Goal: Transaction & Acquisition: Purchase product/service

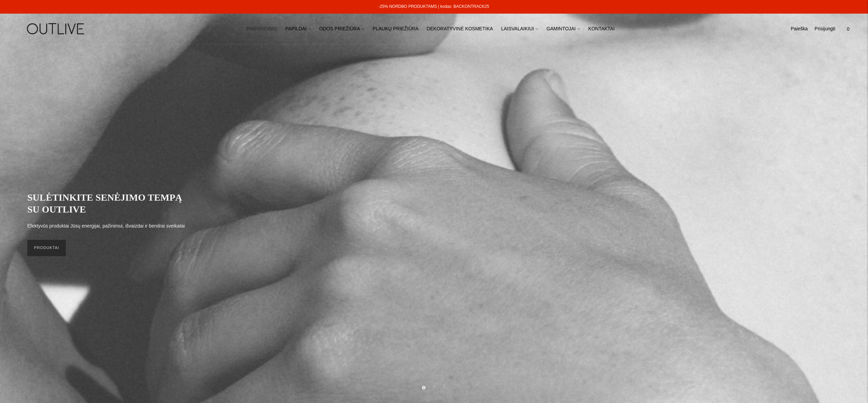
click at [54, 251] on link "PRODUKTAI" at bounding box center [46, 248] width 39 height 16
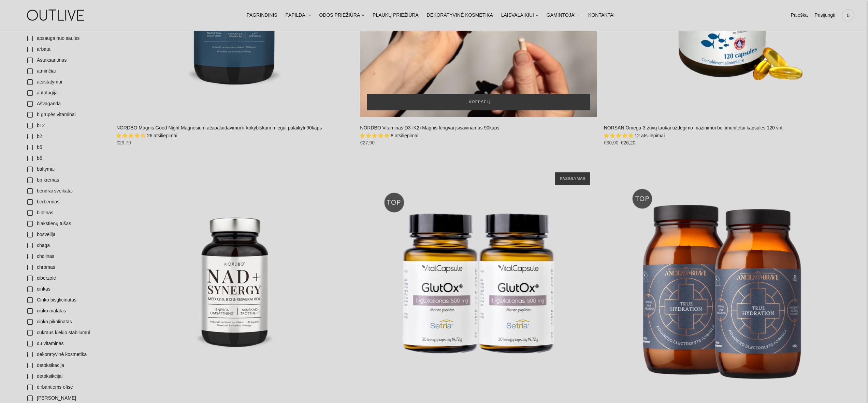
scroll to position [285, 0]
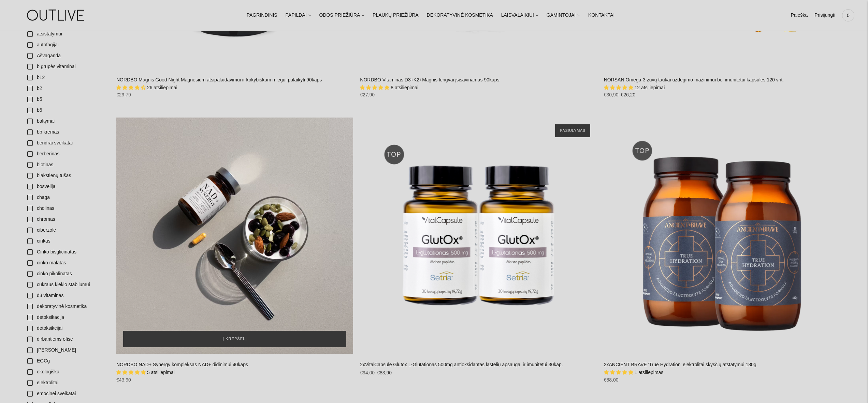
click at [249, 226] on div "NORDBO NAD+ Synergy kompleksas NAD+ didinimui 40kaps\a" at bounding box center [234, 236] width 237 height 237
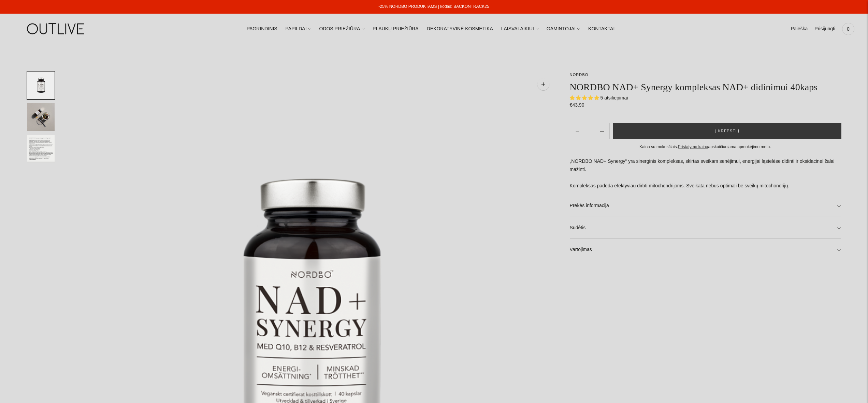
select select "**********"
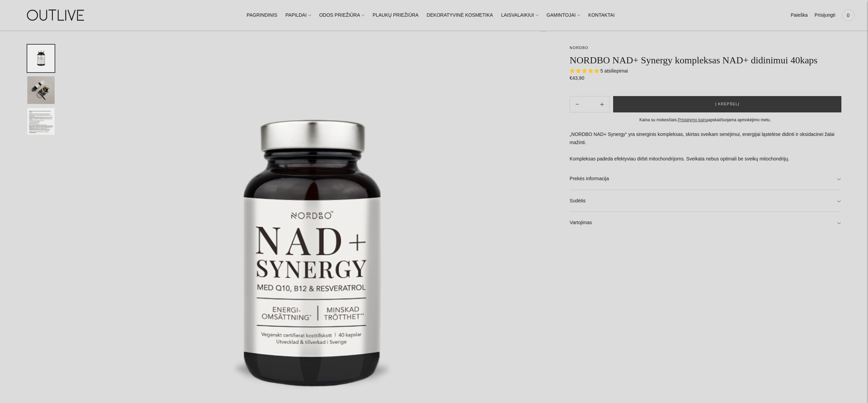
scroll to position [61, 0]
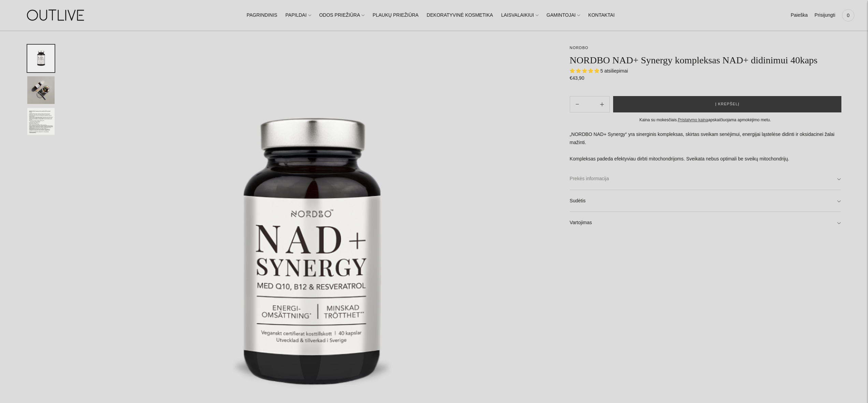
click at [597, 190] on link "Prekės informacija" at bounding box center [705, 179] width 271 height 22
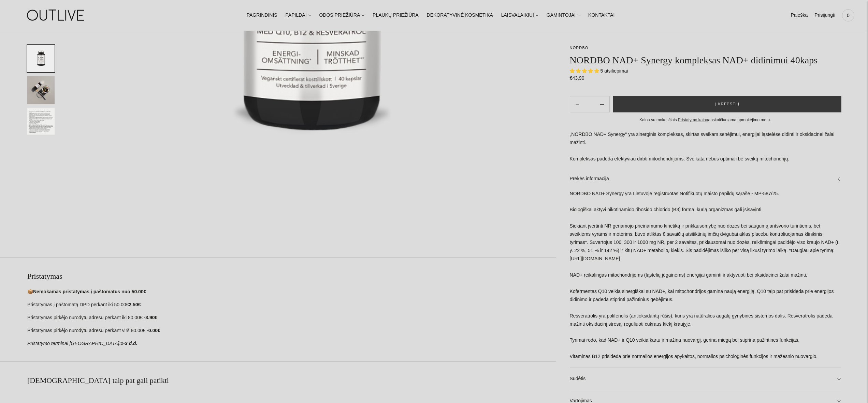
scroll to position [316, 0]
click at [838, 390] on link "Sudėtis" at bounding box center [705, 379] width 271 height 22
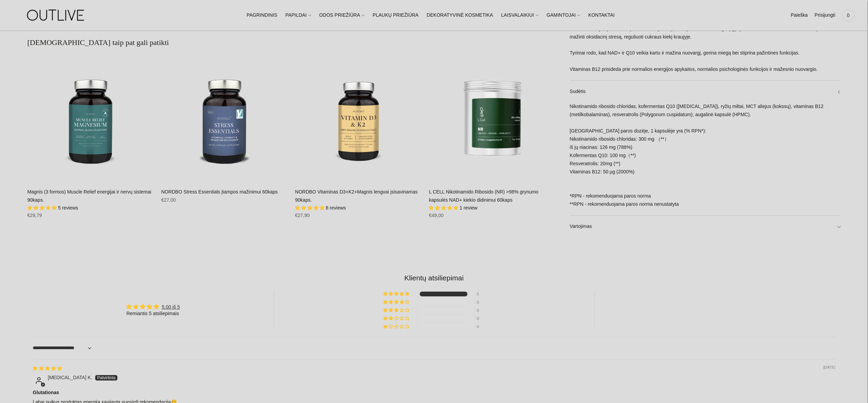
scroll to position [663, 0]
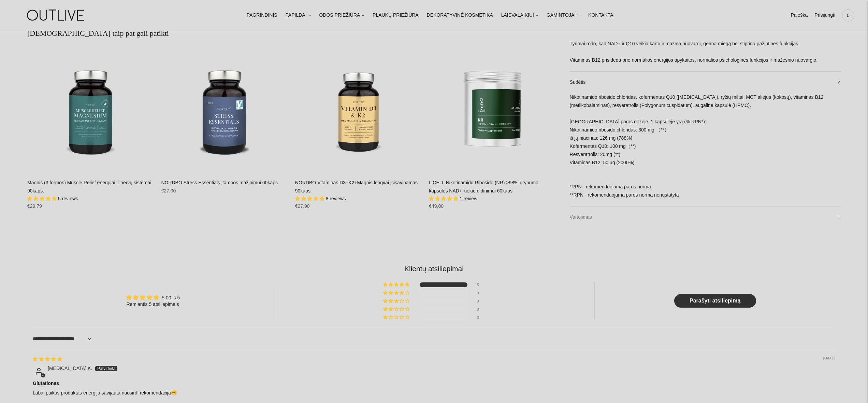
click at [581, 220] on link "Vartojimas" at bounding box center [705, 218] width 271 height 22
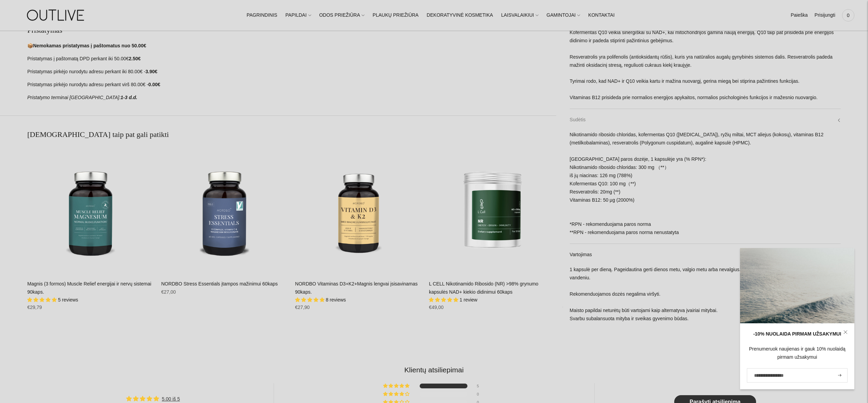
scroll to position [564, 0]
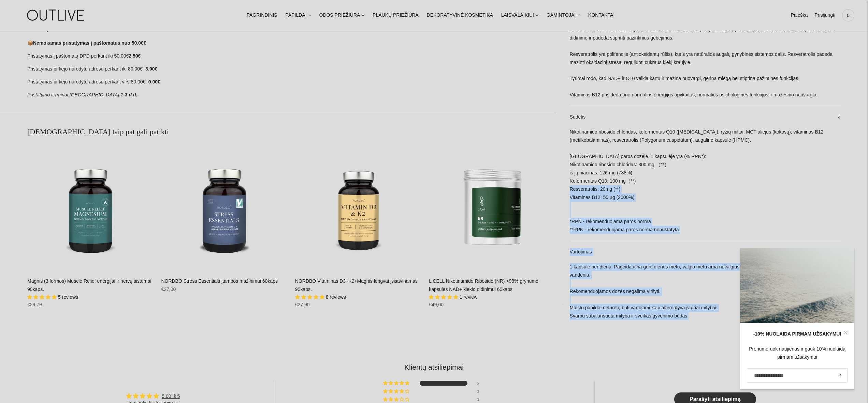
drag, startPoint x: 567, startPoint y: 130, endPoint x: 641, endPoint y: 185, distance: 92.7
click at [647, 186] on div "Nikotinamido ribosido chloridas, kofermentas Q10 (ubiquinone), ryžių miltai, MC…" at bounding box center [705, 184] width 271 height 113
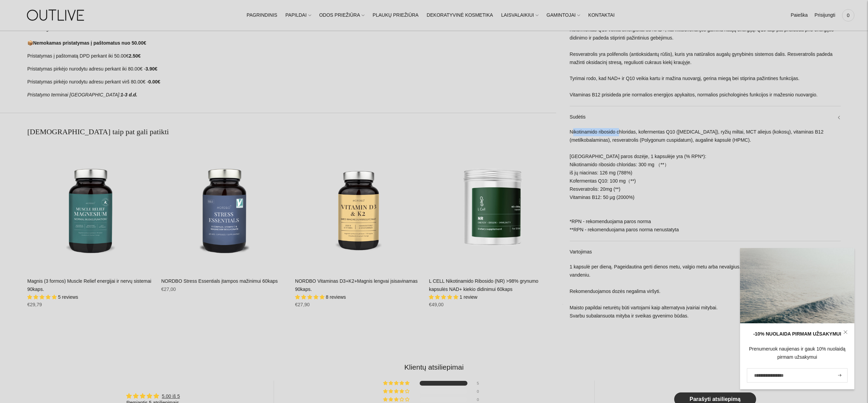
drag, startPoint x: 571, startPoint y: 133, endPoint x: 620, endPoint y: 135, distance: 48.8
click at [620, 135] on div "Nikotinamido ribosido chloridas, kofermentas Q10 (ubiquinone), ryžių miltai, MC…" at bounding box center [705, 184] width 271 height 113
drag, startPoint x: 586, startPoint y: 133, endPoint x: 577, endPoint y: 133, distance: 8.5
click at [586, 133] on div "Nikotinamido ribosido chloridas, kofermentas Q10 (ubiquinone), ryžių miltai, MC…" at bounding box center [705, 184] width 271 height 113
drag, startPoint x: 569, startPoint y: 132, endPoint x: 635, endPoint y: 177, distance: 79.6
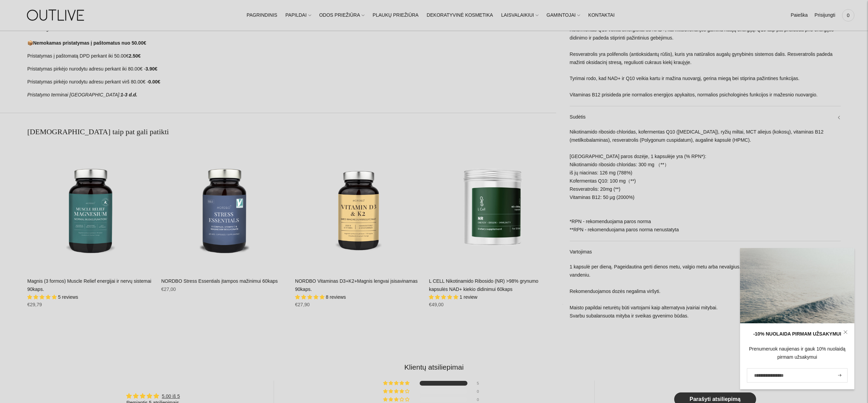
click at [648, 192] on div "Nikotinamido ribosido chloridas, kofermentas Q10 (ubiquinone), ryžių miltai, MC…" at bounding box center [705, 184] width 271 height 113
click at [581, 129] on div "Nikotinamido ribosido chloridas, kofermentas Q10 (ubiquinone), ryžių miltai, MC…" at bounding box center [705, 184] width 271 height 113
drag, startPoint x: 570, startPoint y: 132, endPoint x: 647, endPoint y: 198, distance: 102.1
click at [645, 199] on div "Nikotinamido ribosido chloridas, kofermentas Q10 (ubiquinone), ryžių miltai, MC…" at bounding box center [705, 184] width 271 height 113
copy div "Nikotinamido ribosido chloridas, kofermentas Q10 (ubiquinone), ryžių miltai, MC…"
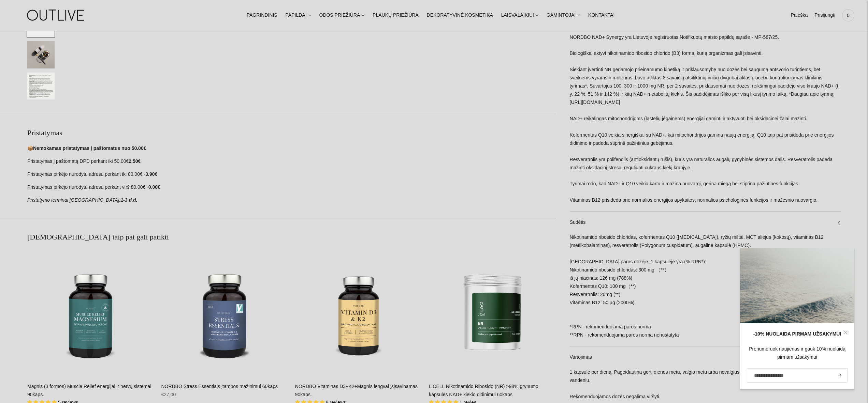
scroll to position [458, 0]
click at [481, 144] on div "Pristatymas 📦 Nemokamas pristatymas į paštomatus nuo 50.00€ Pristatymas į pašto…" at bounding box center [291, 167] width 529 height 77
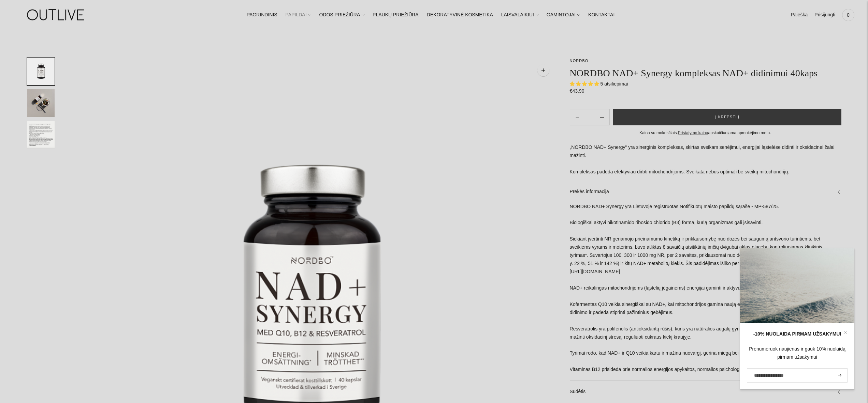
scroll to position [0, 0]
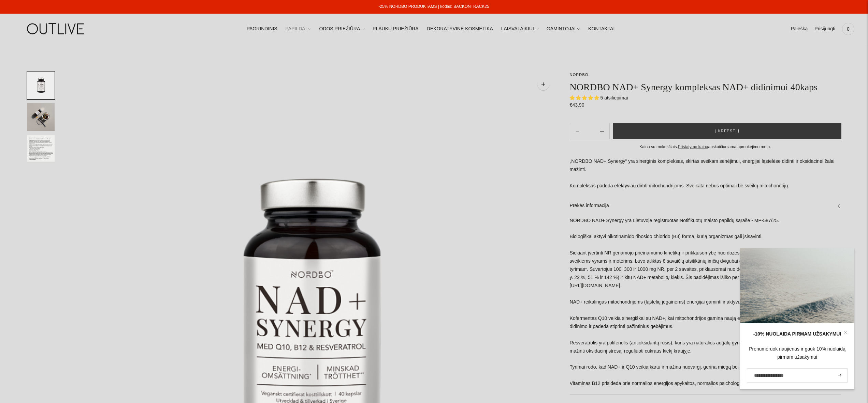
click at [309, 30] on link "PAPILDAI" at bounding box center [298, 28] width 26 height 15
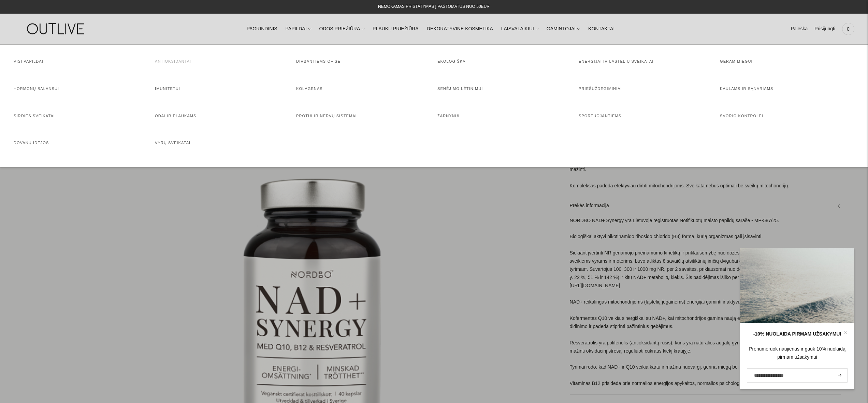
click at [183, 62] on link "Antioksidantai" at bounding box center [173, 61] width 36 height 4
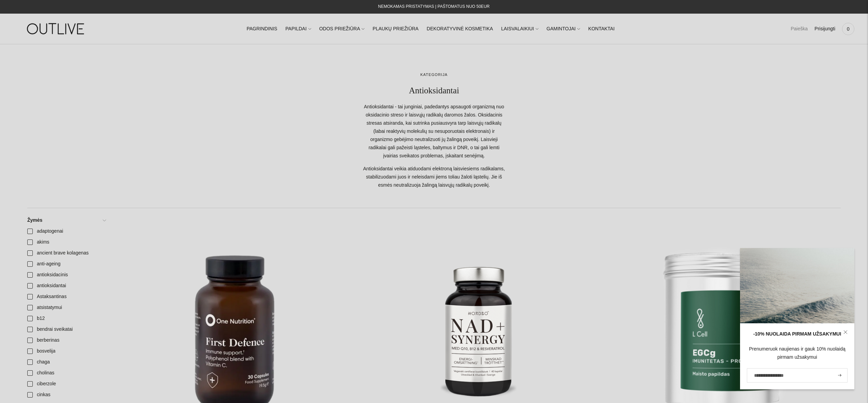
click at [798, 29] on link "Paieška" at bounding box center [798, 28] width 17 height 15
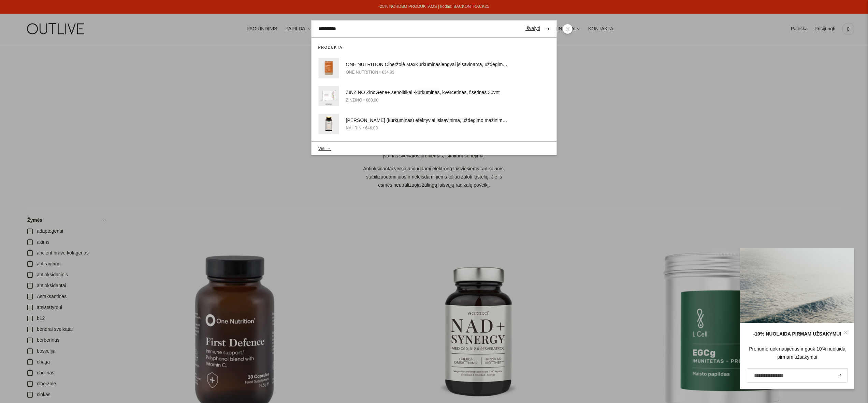
type input "**********"
click at [541, 22] on button "submit" at bounding box center [547, 28] width 12 height 13
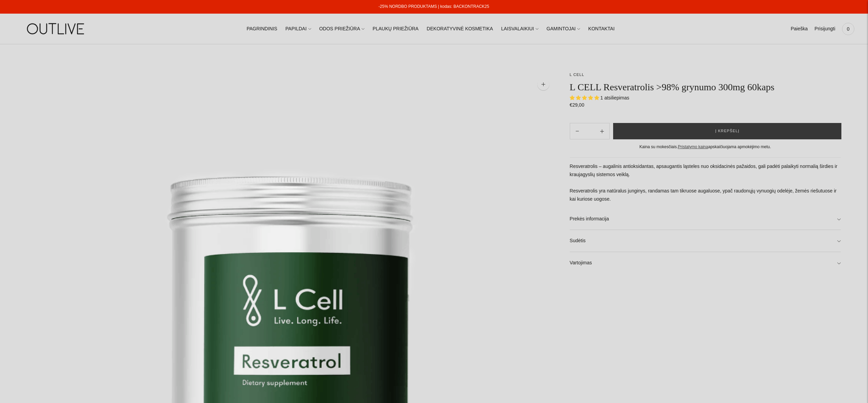
select select "**********"
click at [603, 240] on link "Sudėtis" at bounding box center [705, 241] width 271 height 22
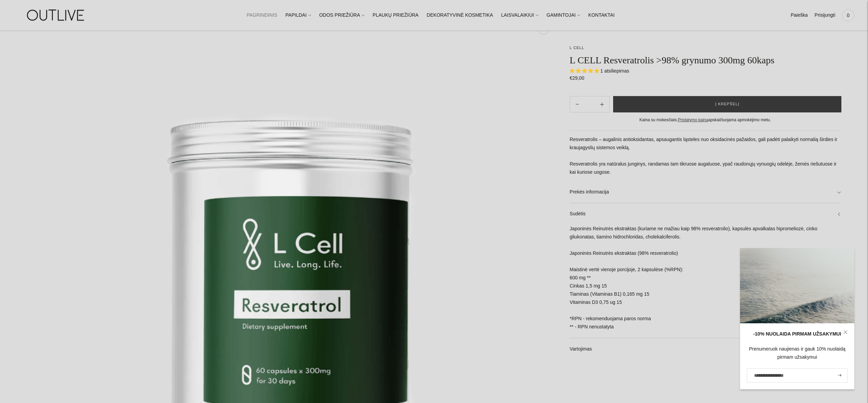
scroll to position [47, 0]
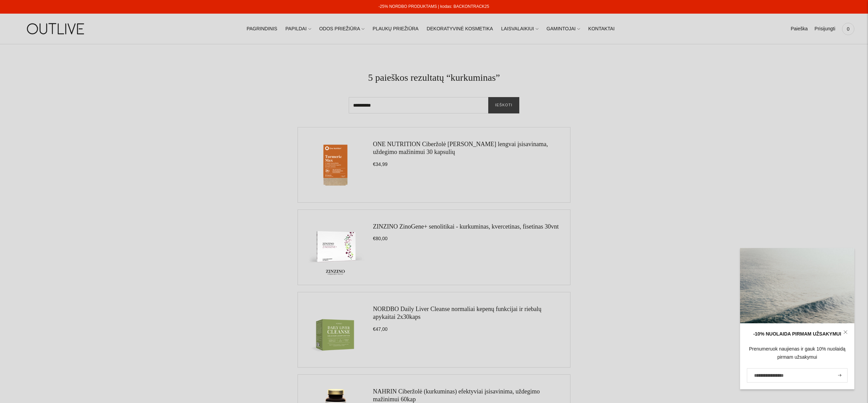
click at [634, 108] on div "**********" at bounding box center [433, 93] width 813 height 42
click at [847, 333] on icon at bounding box center [845, 332] width 4 height 4
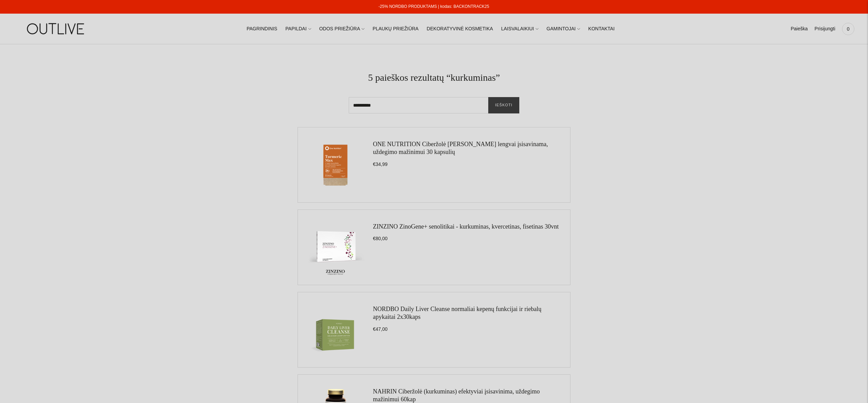
click at [191, 113] on div "**********" at bounding box center [433, 93] width 813 height 42
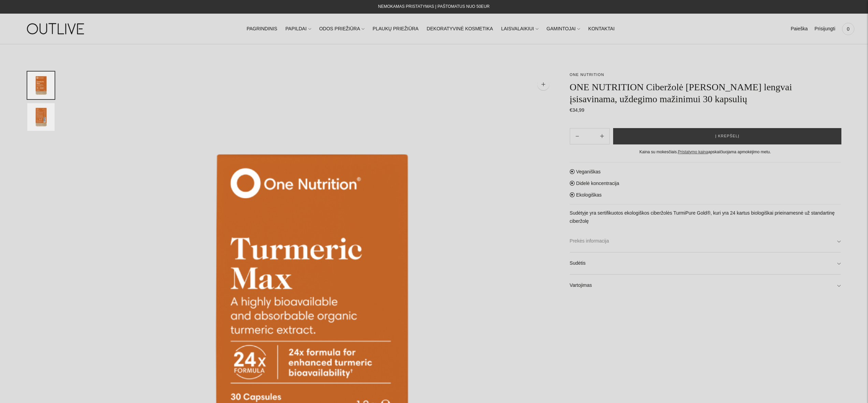
click at [585, 242] on link "Prekės informacija" at bounding box center [705, 242] width 271 height 22
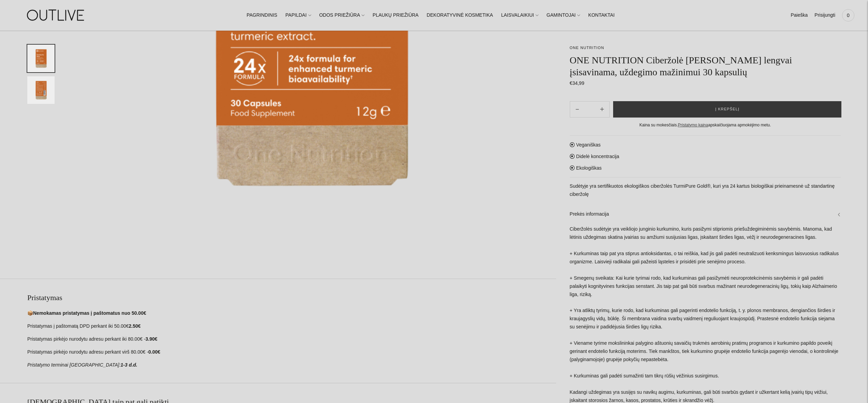
scroll to position [295, 0]
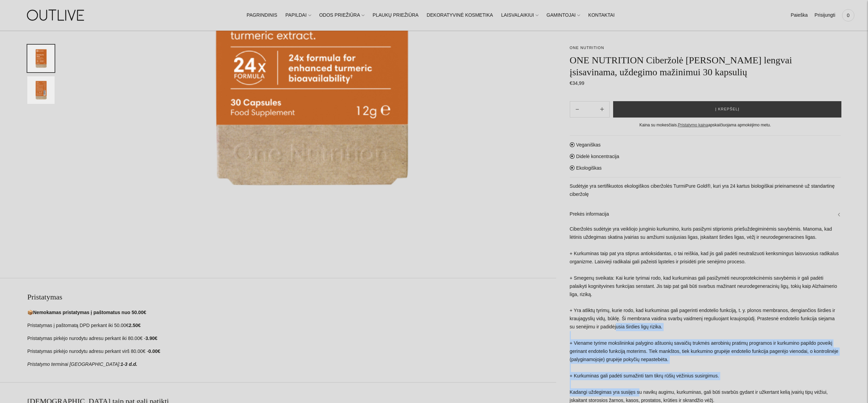
drag, startPoint x: 639, startPoint y: 395, endPoint x: 653, endPoint y: 329, distance: 67.3
click at [653, 328] on div "Ciberžolės sudėtyje yra veikliojo junginio kurkumino, kuris pasižymi stipriomis…" at bounding box center [705, 338] width 271 height 227
drag, startPoint x: 637, startPoint y: 364, endPoint x: 635, endPoint y: 369, distance: 6.0
click at [637, 364] on div "Ciberžolės sudėtyje yra veikliojo junginio kurkumino, kuris pasižymi stipriomis…" at bounding box center [705, 338] width 271 height 227
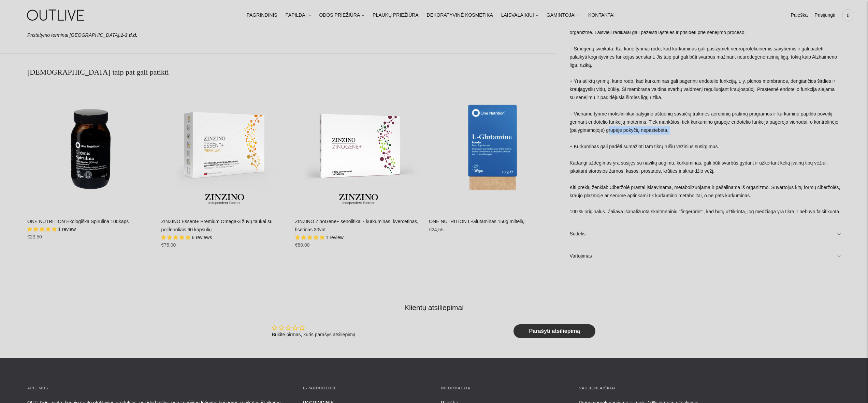
scroll to position [596, 0]
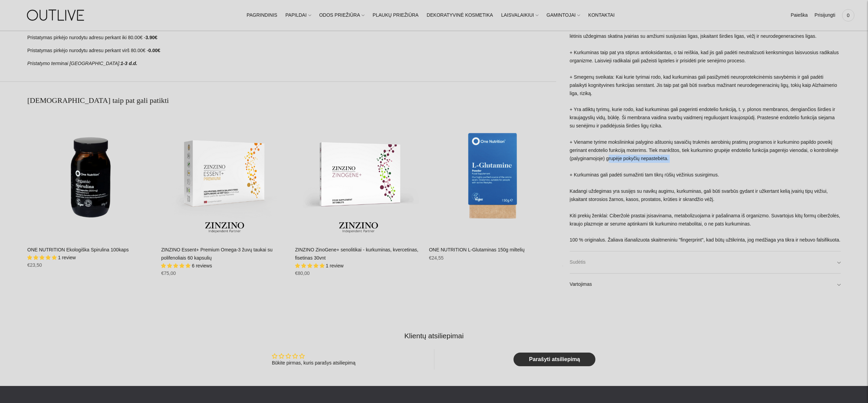
click at [576, 262] on link "Sudėtis" at bounding box center [705, 263] width 271 height 22
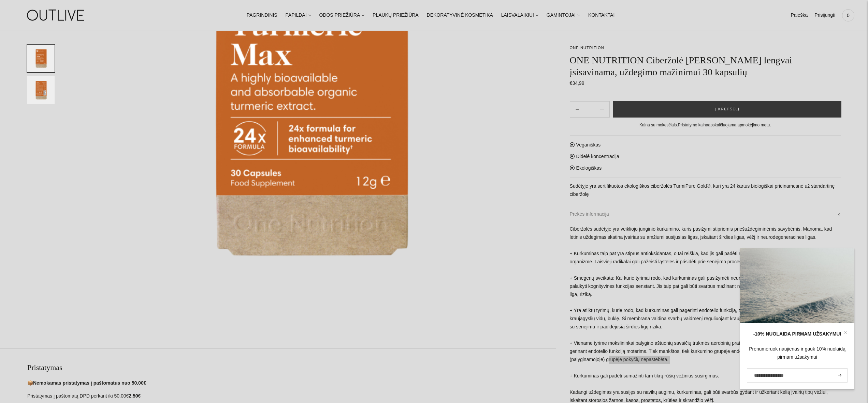
scroll to position [225, 0]
click at [846, 333] on icon at bounding box center [845, 332] width 4 height 4
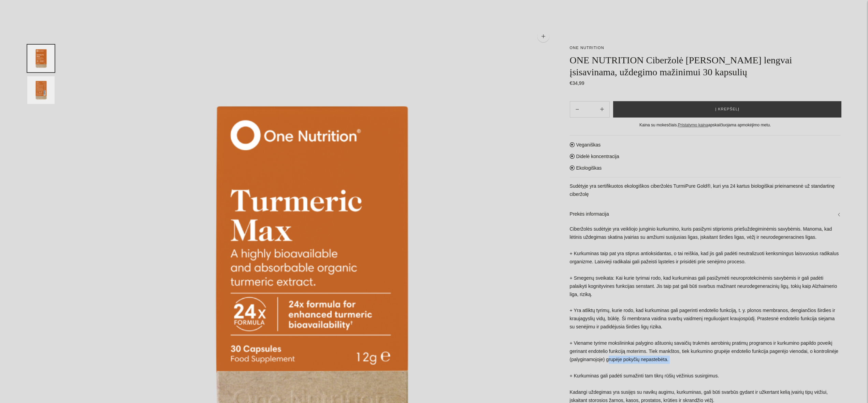
scroll to position [0, 0]
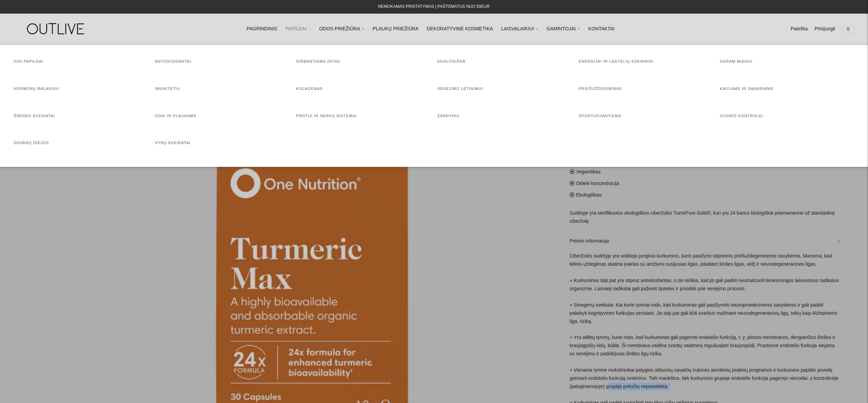
click at [306, 30] on link "PAPILDAI" at bounding box center [298, 28] width 26 height 15
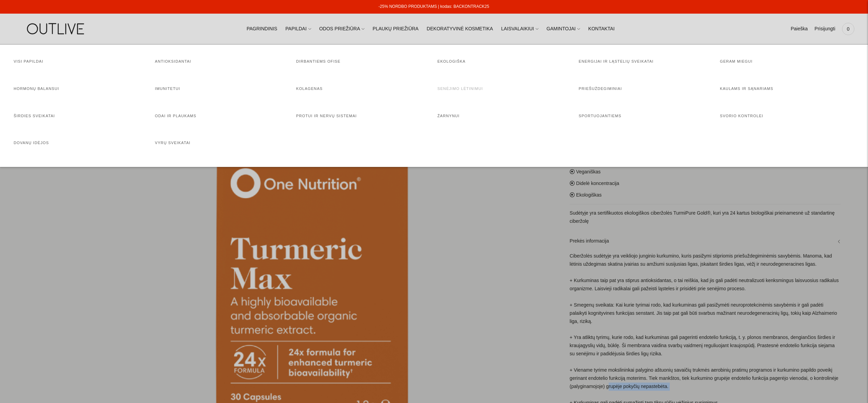
click at [461, 90] on link "Senėjimo lėtinimui" at bounding box center [459, 89] width 45 height 4
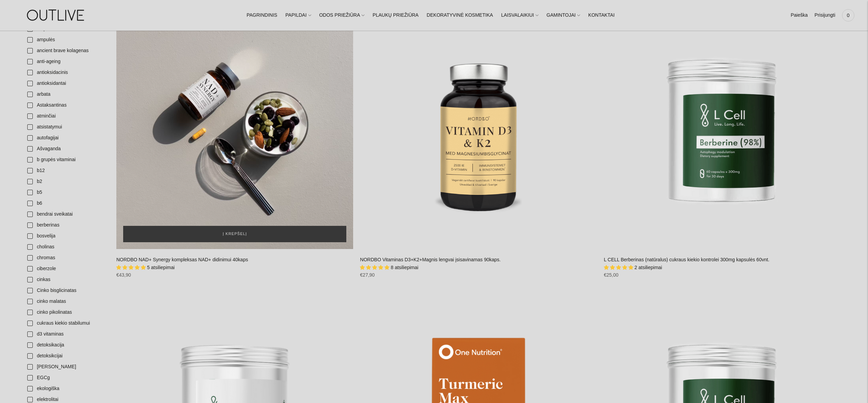
scroll to position [161, 0]
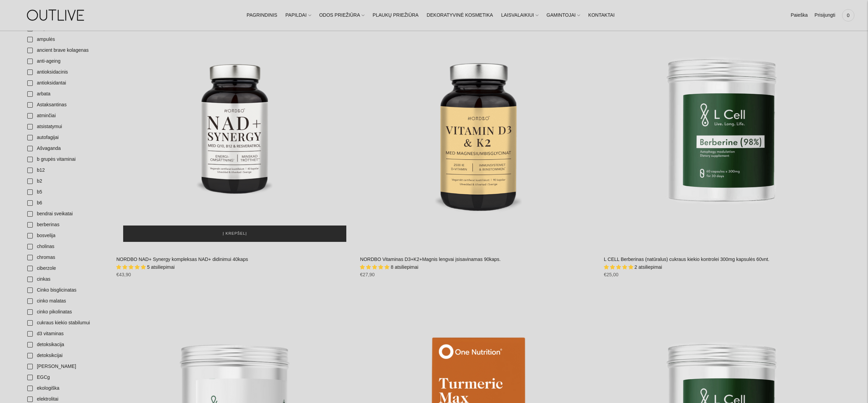
click at [240, 237] on span "Į krepšelį" at bounding box center [235, 234] width 24 height 7
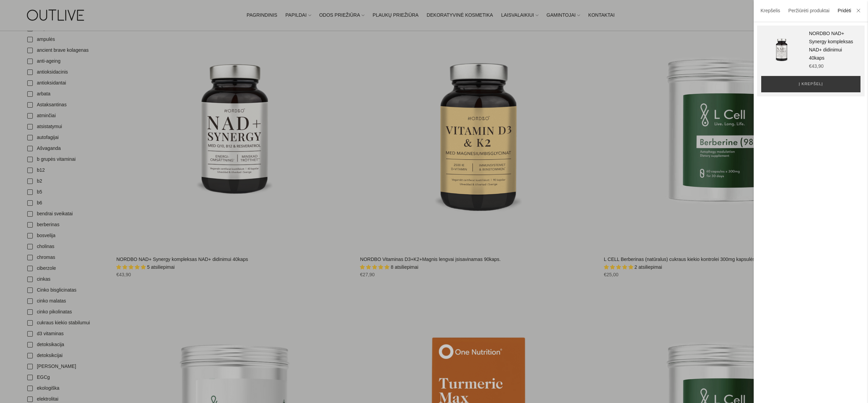
click at [351, 55] on div at bounding box center [434, 201] width 868 height 403
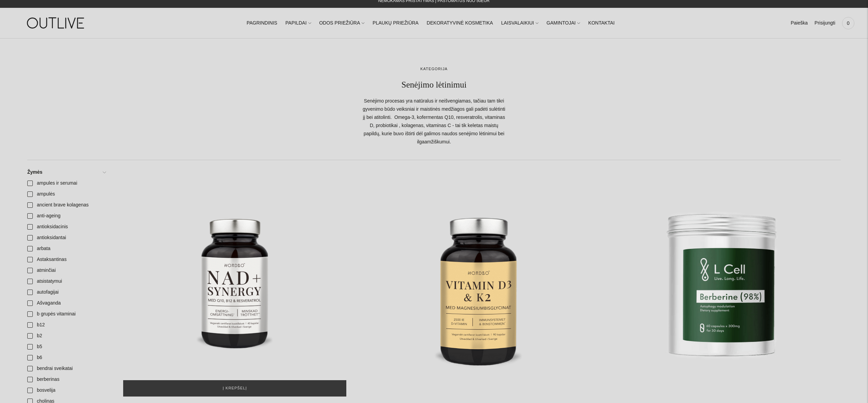
scroll to position [0, 0]
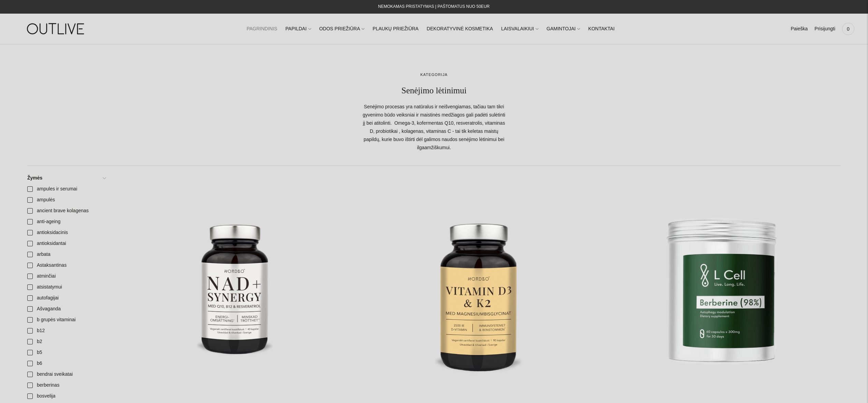
click at [269, 30] on link "PAGRINDINIS" at bounding box center [262, 28] width 31 height 15
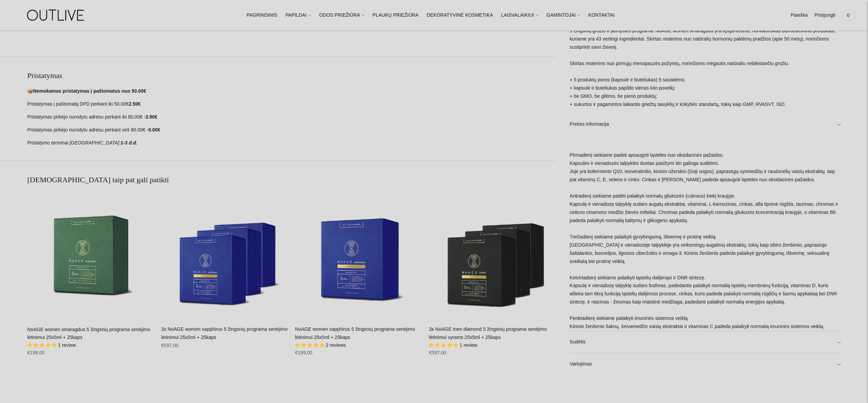
scroll to position [562, 0]
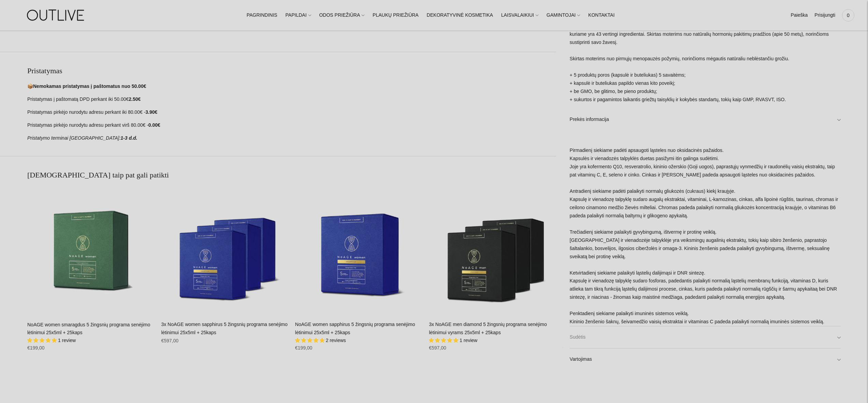
click at [679, 339] on link "Sudėtis" at bounding box center [705, 338] width 271 height 22
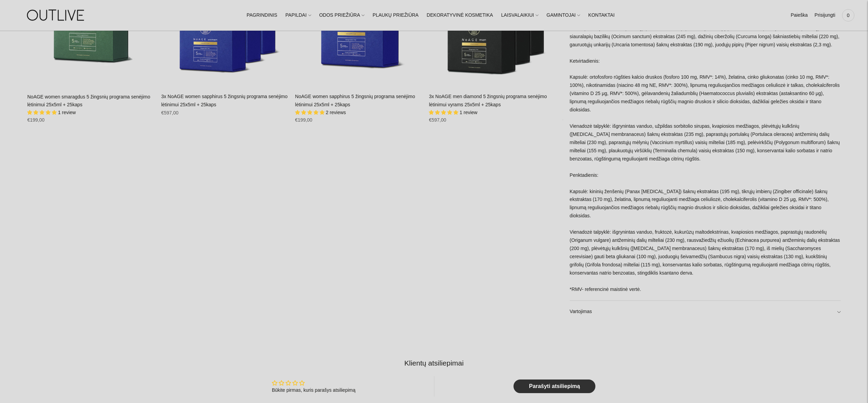
scroll to position [794, 0]
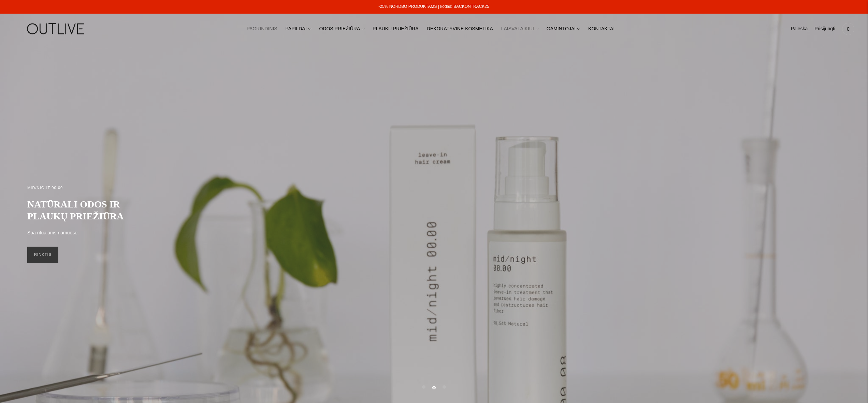
click at [514, 28] on link "LAISVALAIKIUI" at bounding box center [519, 28] width 37 height 15
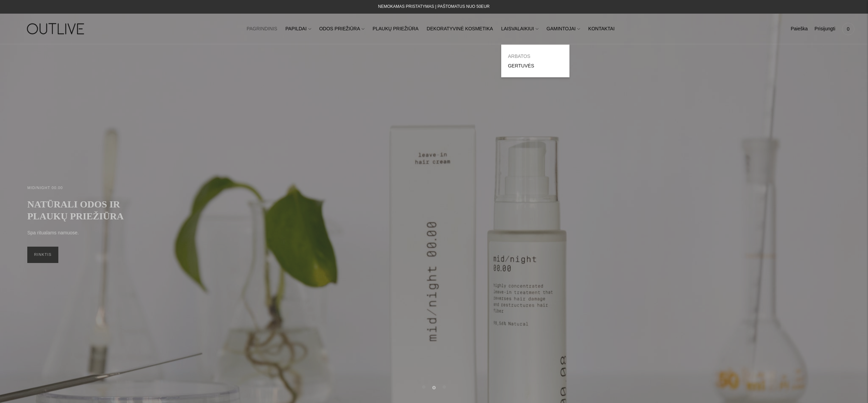
click at [510, 55] on link "ARBATOS" at bounding box center [519, 56] width 23 height 5
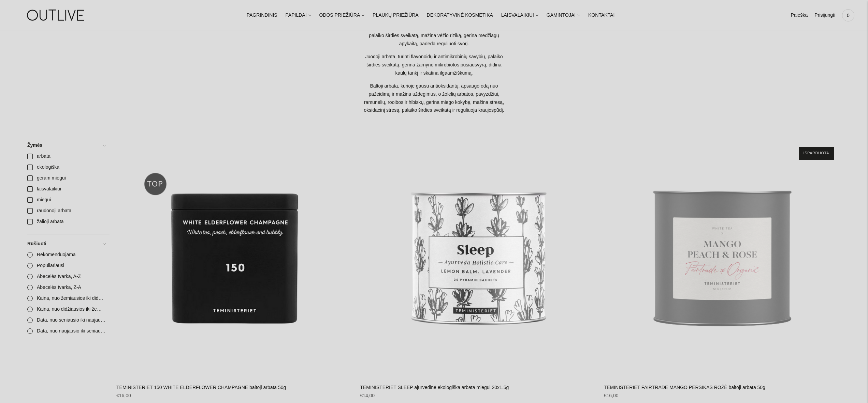
scroll to position [97, 0]
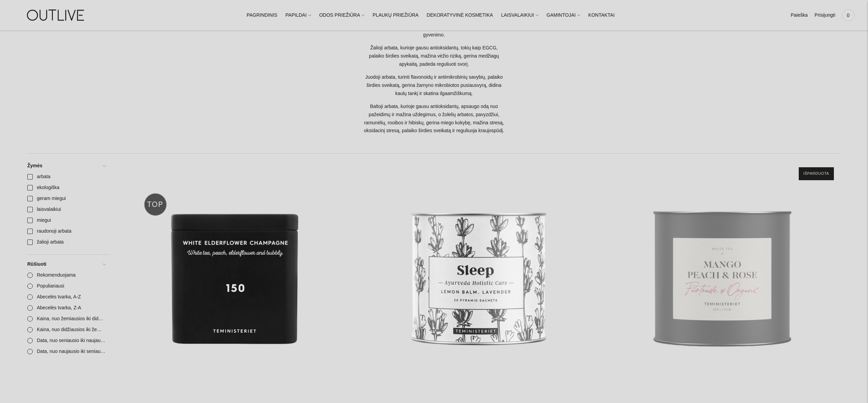
click at [535, 16] on ul "PAGRINDINIS PAPILDAI Visi papildai Antioksidantai Dirbantiems ofise Ekologiška …" at bounding box center [431, 15] width 368 height 15
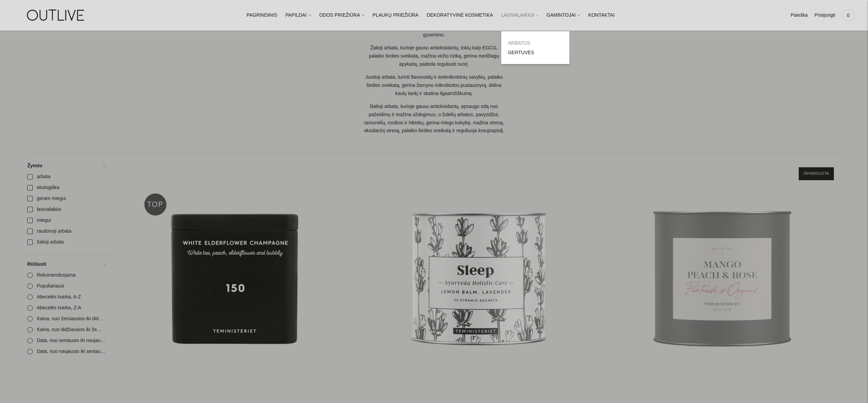
click at [535, 16] on icon at bounding box center [536, 15] width 3 height 3
click at [518, 53] on link "GERTUVĖS" at bounding box center [521, 52] width 26 height 5
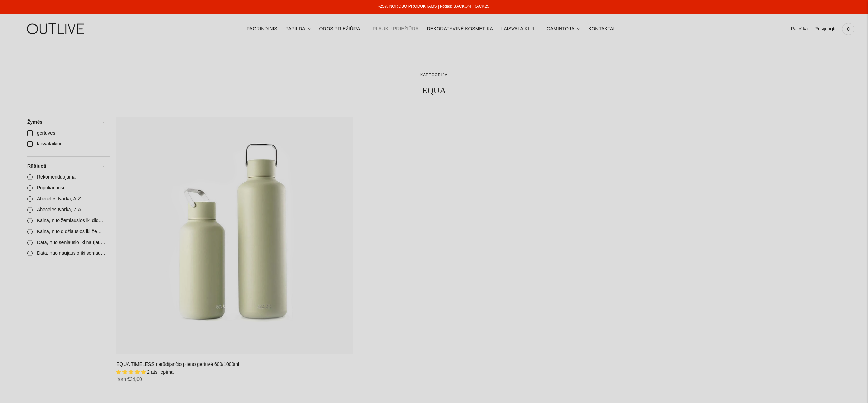
click at [392, 29] on link "PLAUKŲ PRIEŽIŪRA" at bounding box center [395, 28] width 46 height 15
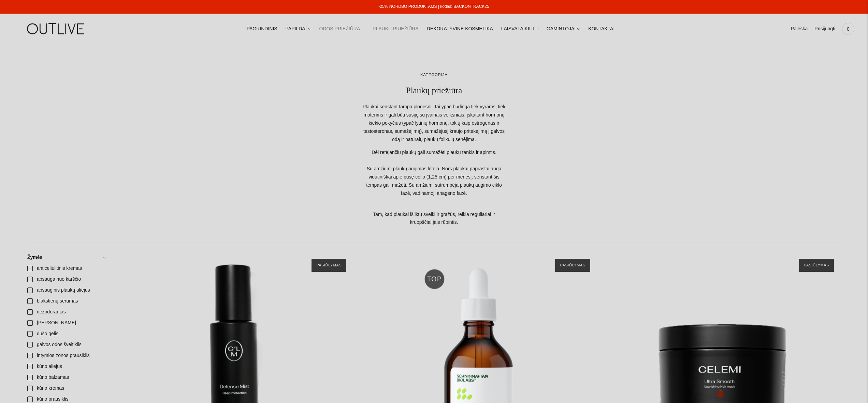
click at [346, 30] on link "ODOS PRIEŽIŪRA" at bounding box center [341, 28] width 45 height 15
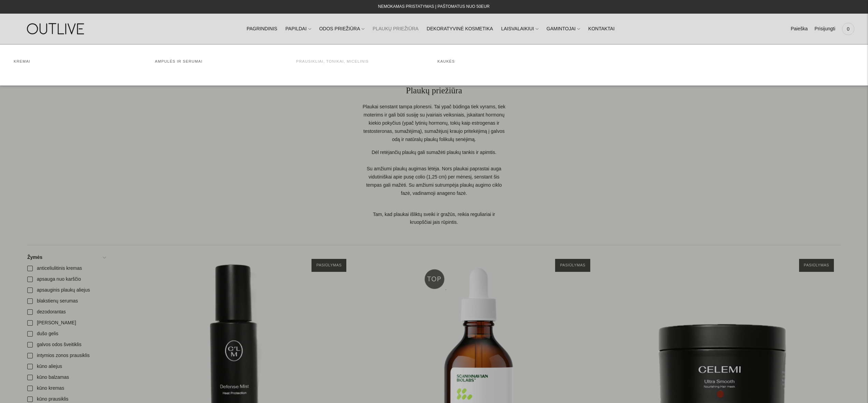
click at [347, 62] on link "Prausikliai, tonikai, micelinis" at bounding box center [332, 61] width 73 height 4
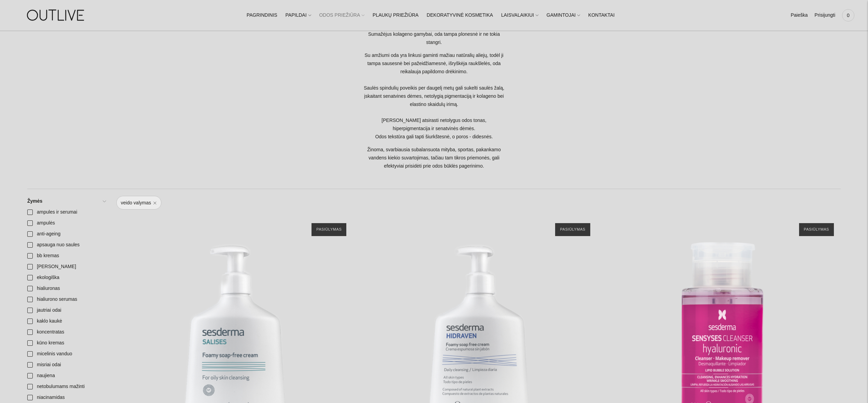
scroll to position [32, 0]
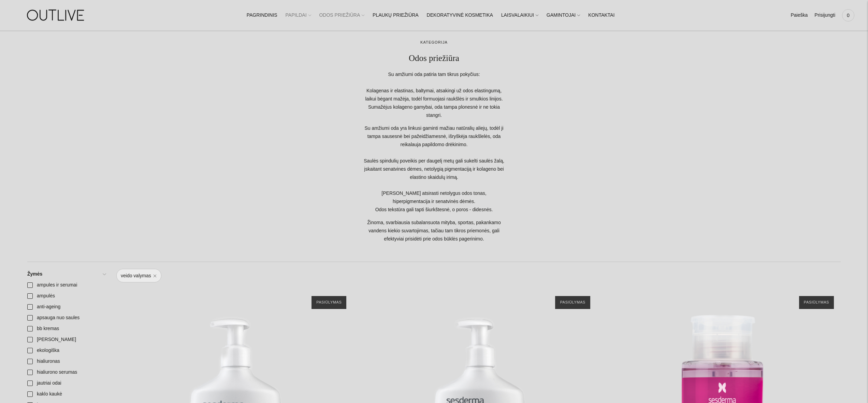
click at [297, 16] on link "PAPILDAI" at bounding box center [298, 15] width 26 height 15
click at [267, 14] on link "PAGRINDINIS" at bounding box center [262, 15] width 31 height 15
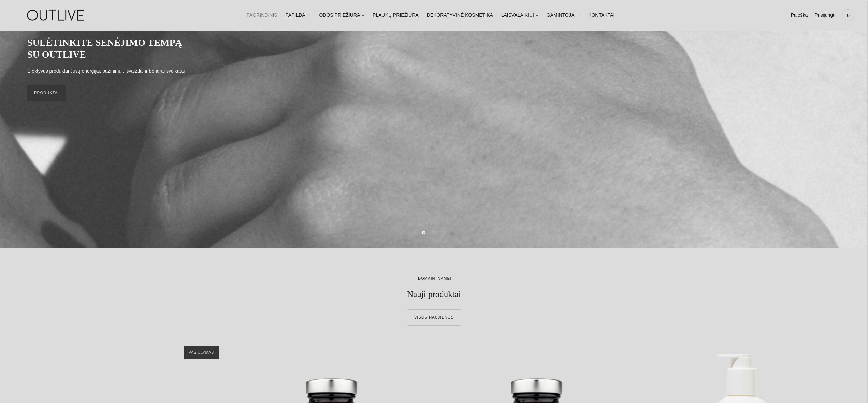
scroll to position [150, 0]
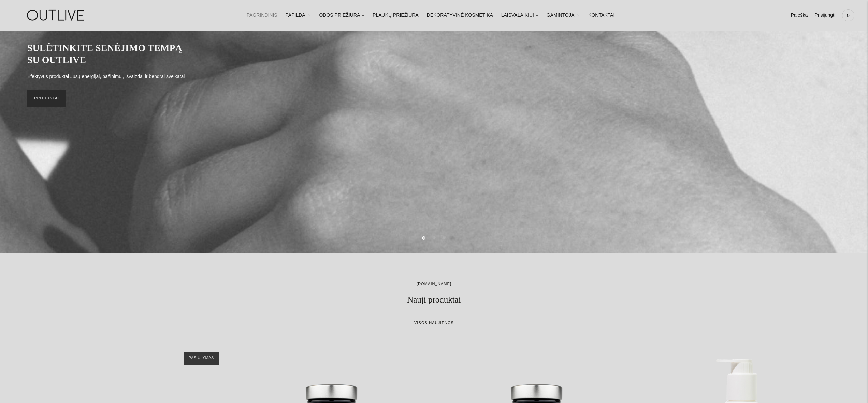
click at [43, 105] on link "PRODUKTAI" at bounding box center [46, 98] width 39 height 16
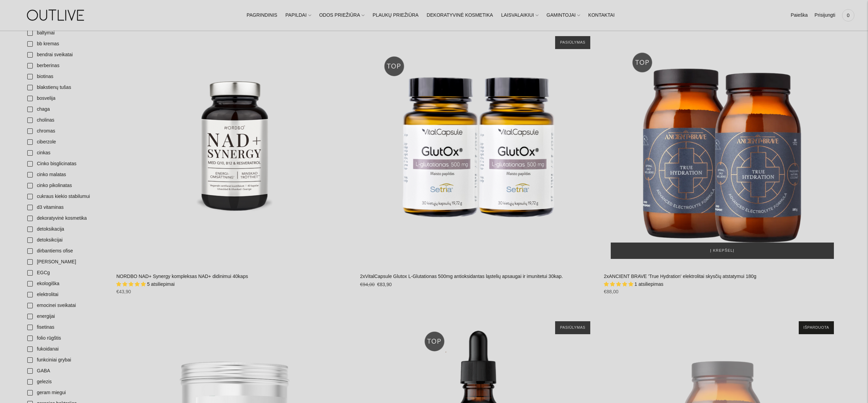
scroll to position [418, 0]
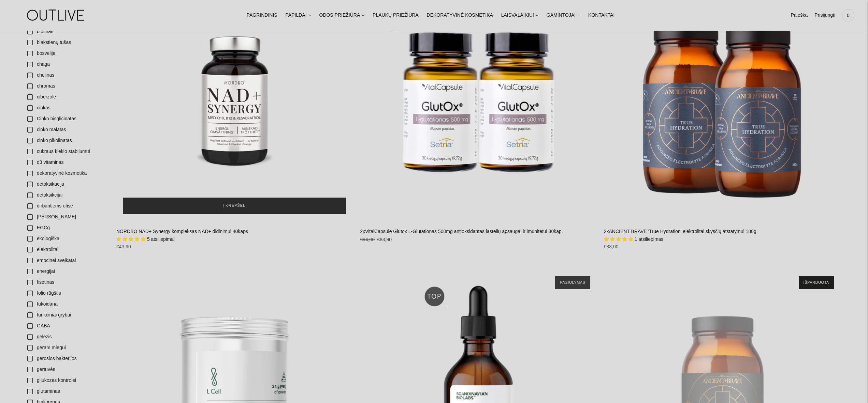
click at [242, 205] on span "Į krepšelį" at bounding box center [235, 206] width 24 height 7
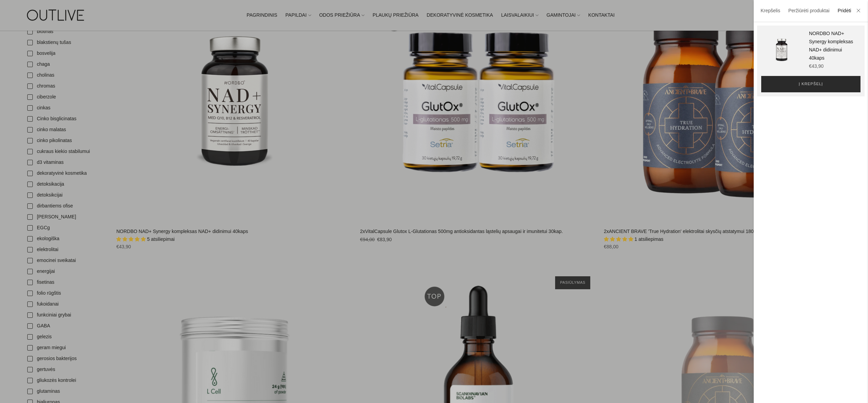
click at [832, 89] on button "Į krepšelį" at bounding box center [810, 84] width 99 height 16
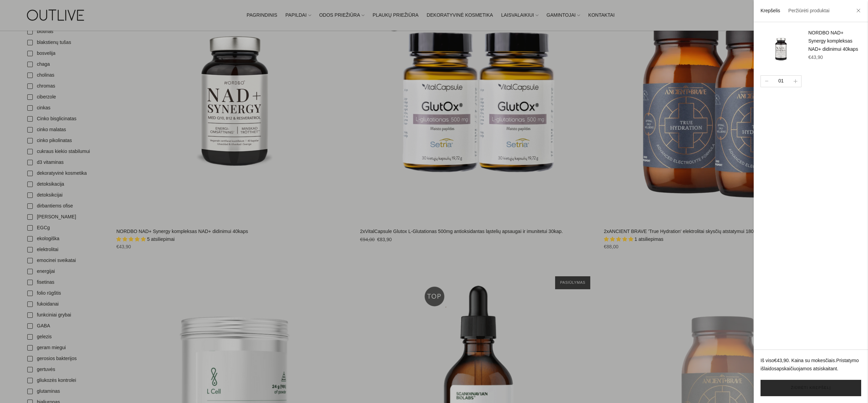
click at [821, 390] on link "Žiūrėti krepšelį" at bounding box center [810, 388] width 101 height 16
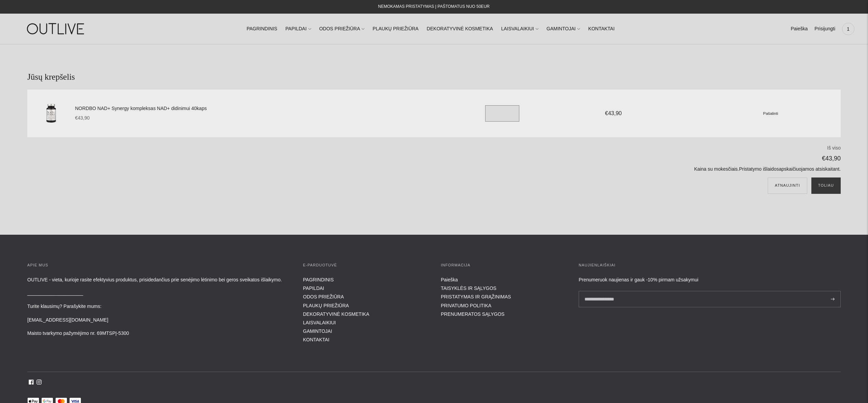
drag, startPoint x: 497, startPoint y: 109, endPoint x: 504, endPoint y: 112, distance: 7.5
click at [497, 109] on input "*" at bounding box center [502, 113] width 34 height 16
drag, startPoint x: 500, startPoint y: 113, endPoint x: 485, endPoint y: 113, distance: 15.3
click at [485, 113] on input "*" at bounding box center [502, 113] width 34 height 16
type input "*"
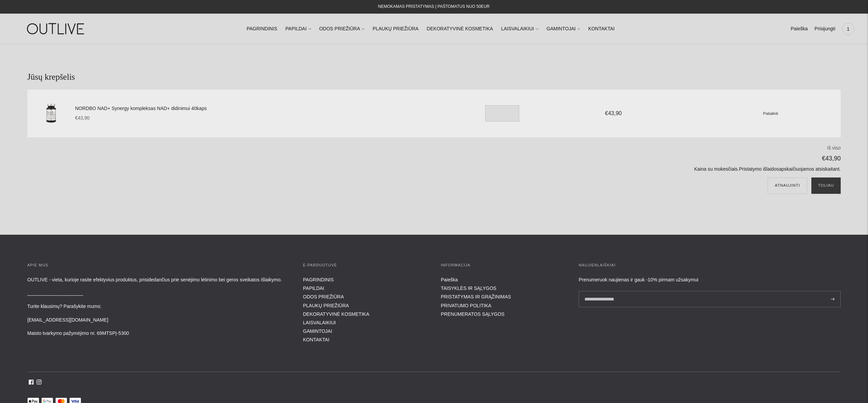
click at [552, 206] on section "Jūsų krepšelis NORDBO NAD+ Synergy kompleksas NAD+ didinimui 40kaps €43,90 Unit…" at bounding box center [434, 139] width 868 height 191
click at [508, 112] on input "*" at bounding box center [502, 113] width 34 height 16
click at [767, 178] on button "Atnaujinti" at bounding box center [787, 186] width 40 height 16
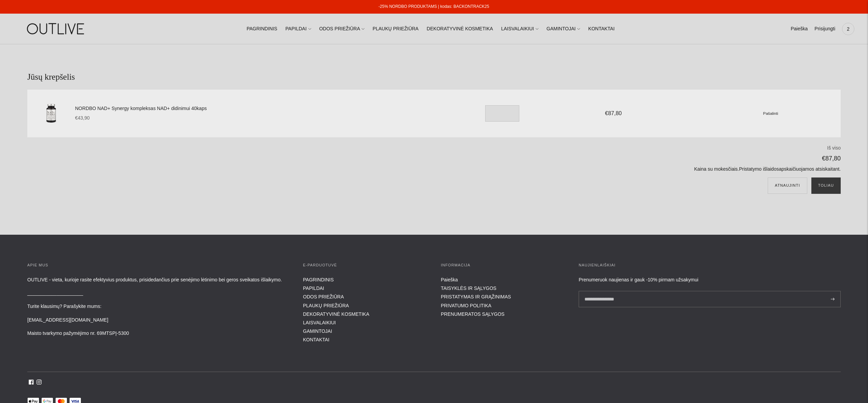
click at [464, 6] on link "-25% NORDBO PRODUKTAMS | kodas: BACKONTRACK25" at bounding box center [433, 6] width 110 height 5
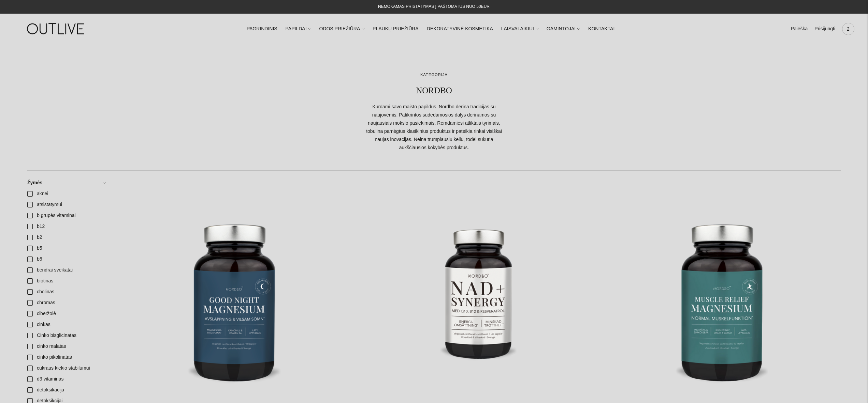
click at [849, 31] on span "2" at bounding box center [848, 29] width 10 height 10
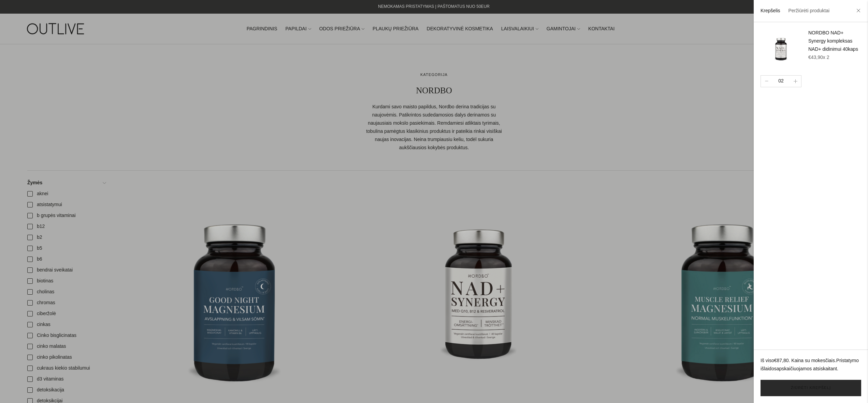
click at [826, 392] on link "Žiūrėti krepšelį" at bounding box center [810, 388] width 101 height 16
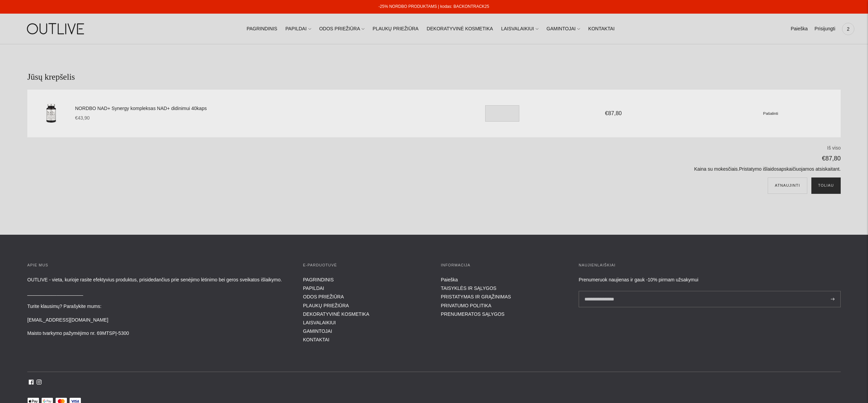
click at [822, 183] on button "Toliau" at bounding box center [825, 186] width 29 height 16
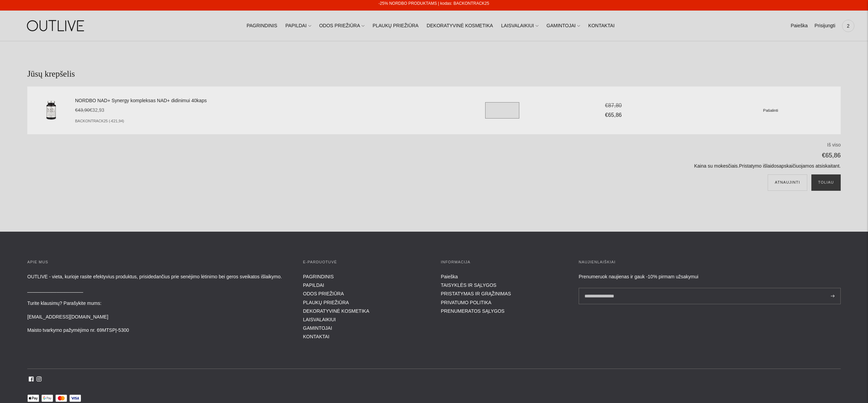
click at [499, 112] on input "*" at bounding box center [502, 110] width 34 height 16
click at [468, 110] on div "NORDBO NAD+ Synergy kompleksas NAD+ didinimui 40kaps €43,90 €32,93 Unit price /…" at bounding box center [457, 110] width 765 height 41
type input "*"
click at [767, 175] on button "Atnaujinti" at bounding box center [787, 183] width 40 height 16
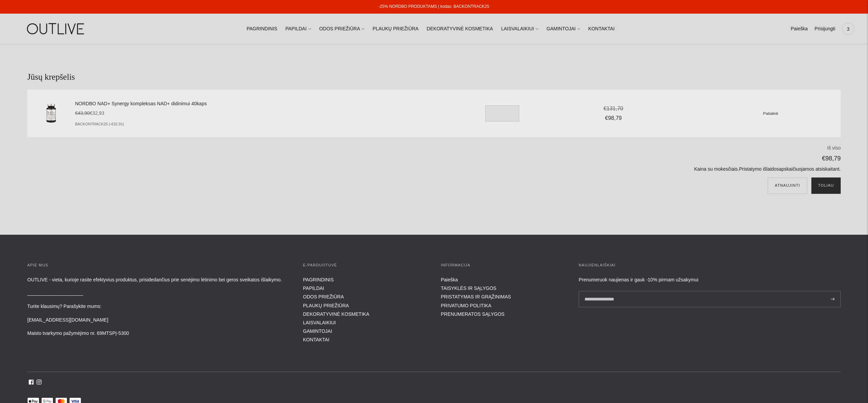
click at [822, 190] on button "Toliau" at bounding box center [825, 186] width 29 height 16
